Goal: Task Accomplishment & Management: Use online tool/utility

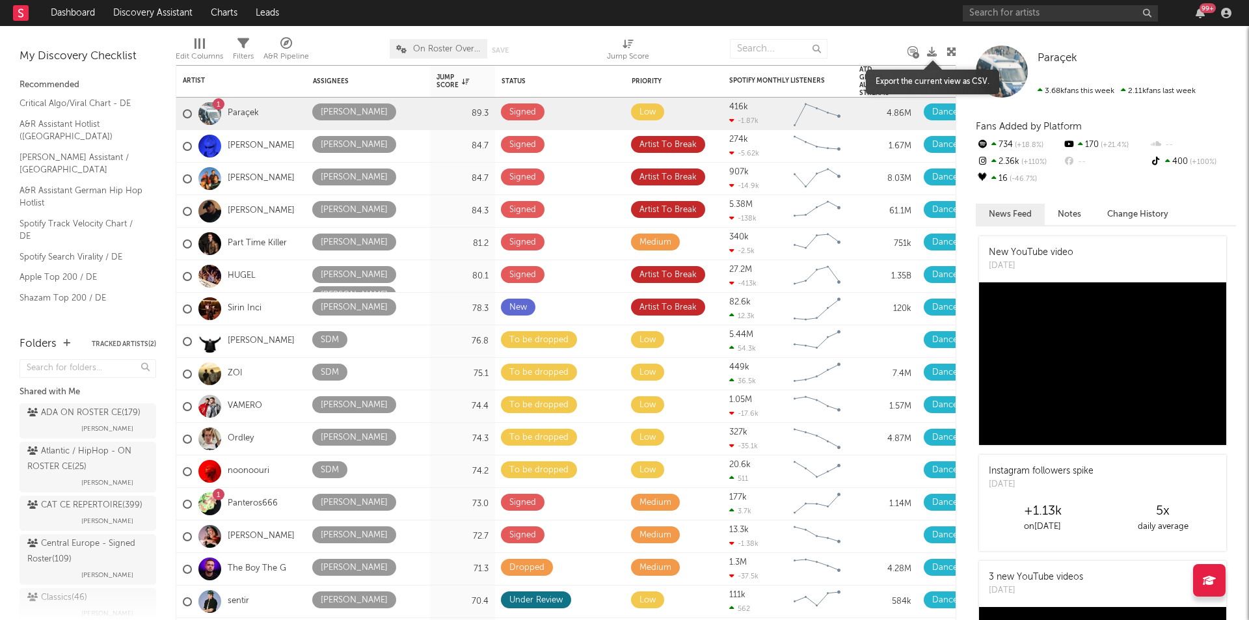
click at [933, 51] on icon at bounding box center [932, 52] width 10 height 10
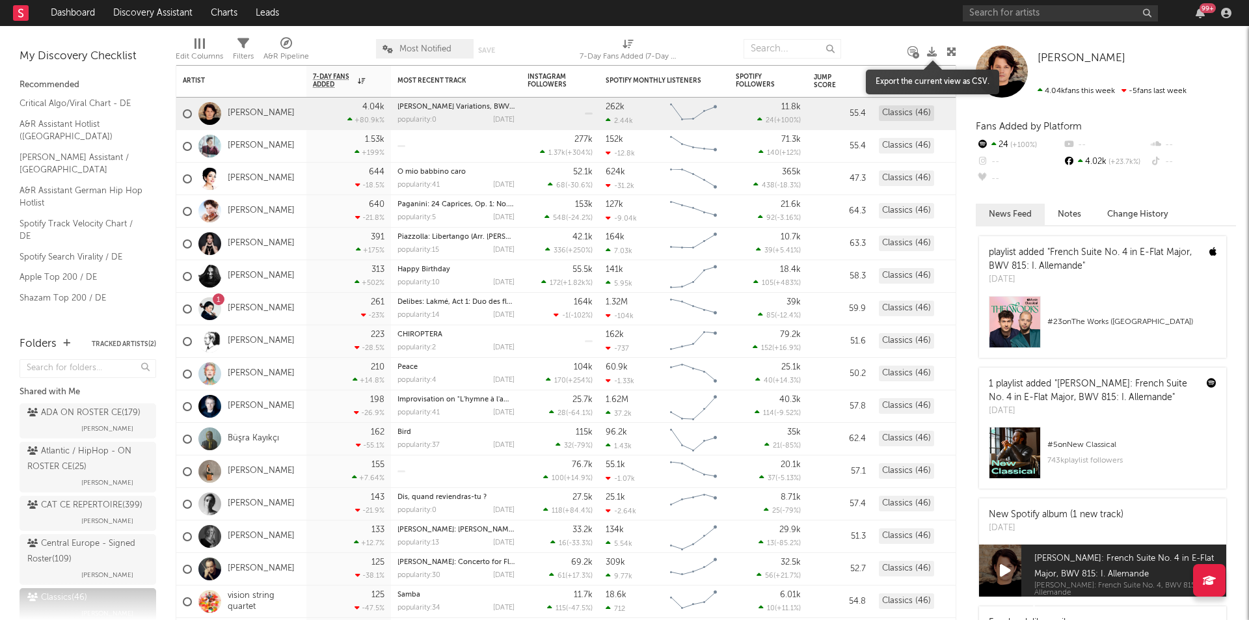
click at [934, 53] on icon at bounding box center [932, 52] width 10 height 10
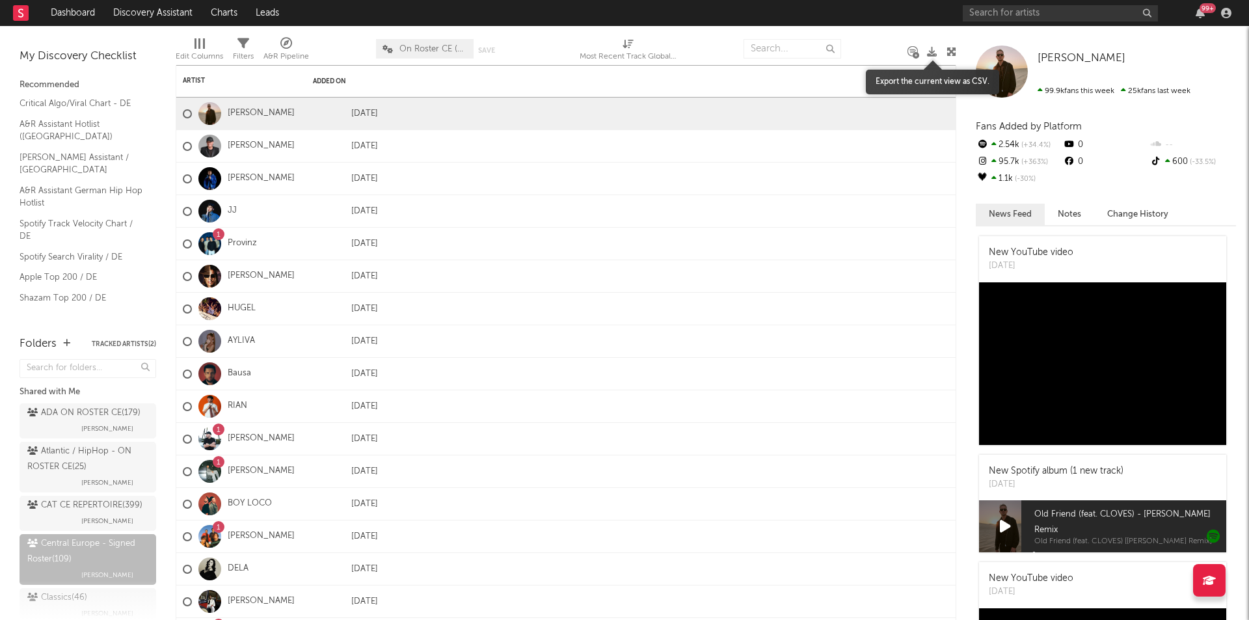
click at [933, 51] on icon at bounding box center [932, 52] width 10 height 10
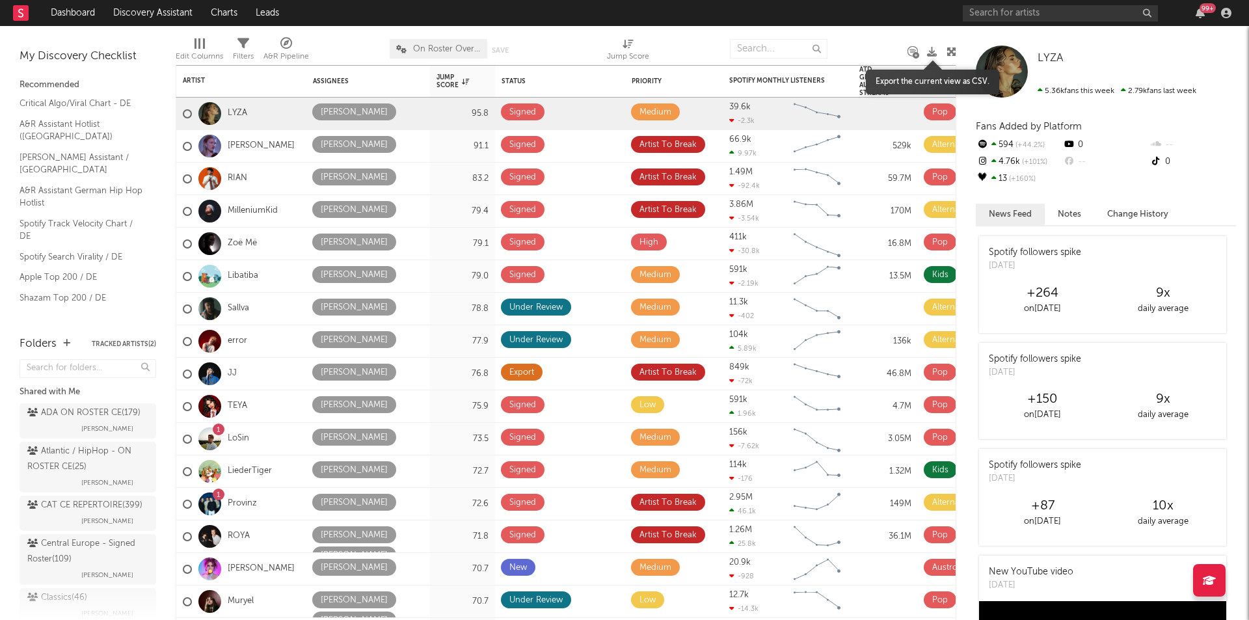
click at [931, 49] on icon at bounding box center [932, 52] width 10 height 10
